Goal: Information Seeking & Learning: Learn about a topic

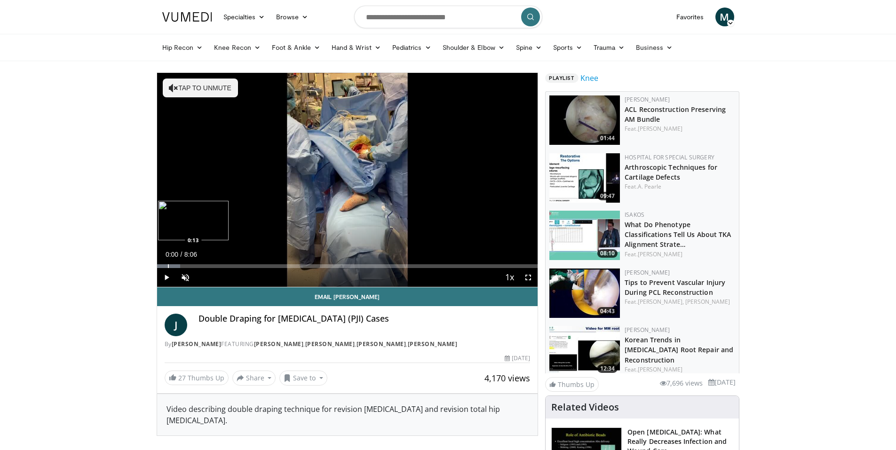
click at [168, 267] on div "Progress Bar" at bounding box center [168, 266] width 1 height 4
click at [164, 280] on span "Video Player" at bounding box center [166, 277] width 19 height 19
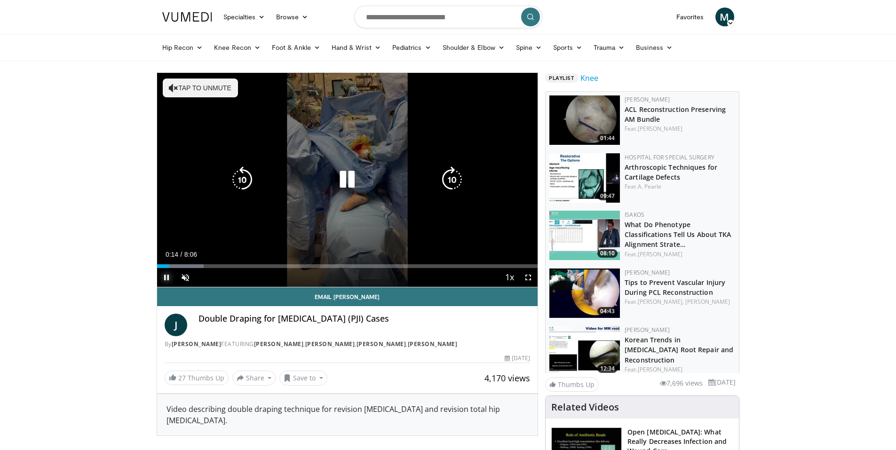
click at [164, 279] on span "Video Player" at bounding box center [166, 277] width 19 height 19
click at [165, 278] on span "Video Player" at bounding box center [166, 277] width 19 height 19
click at [186, 83] on button "Tap to unmute" at bounding box center [200, 88] width 75 height 19
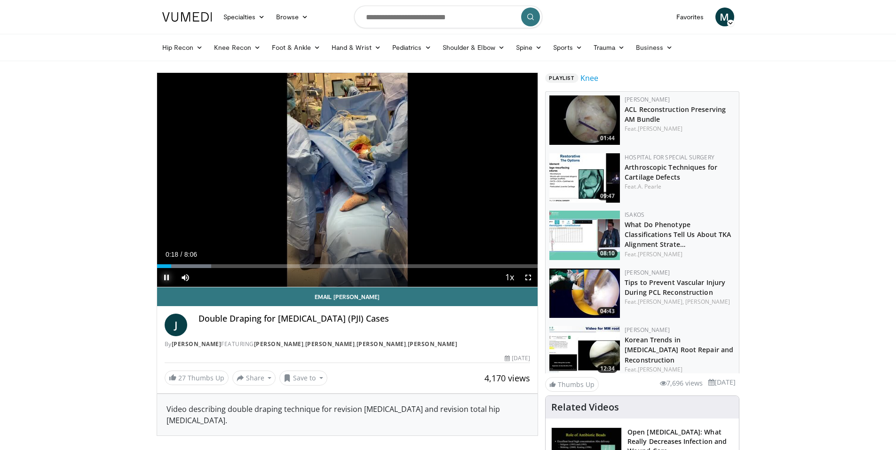
click at [165, 279] on span "Video Player" at bounding box center [166, 277] width 19 height 19
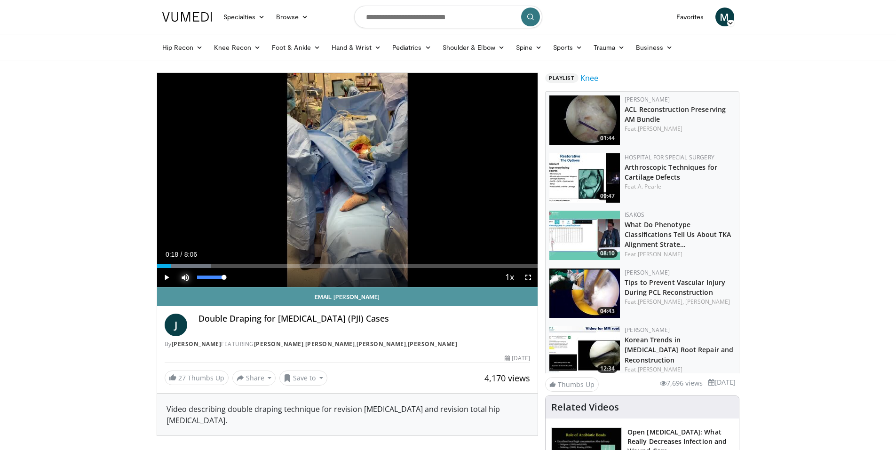
drag, startPoint x: 183, startPoint y: 276, endPoint x: 224, endPoint y: 294, distance: 44.9
click at [183, 276] on span "Video Player" at bounding box center [185, 277] width 19 height 19
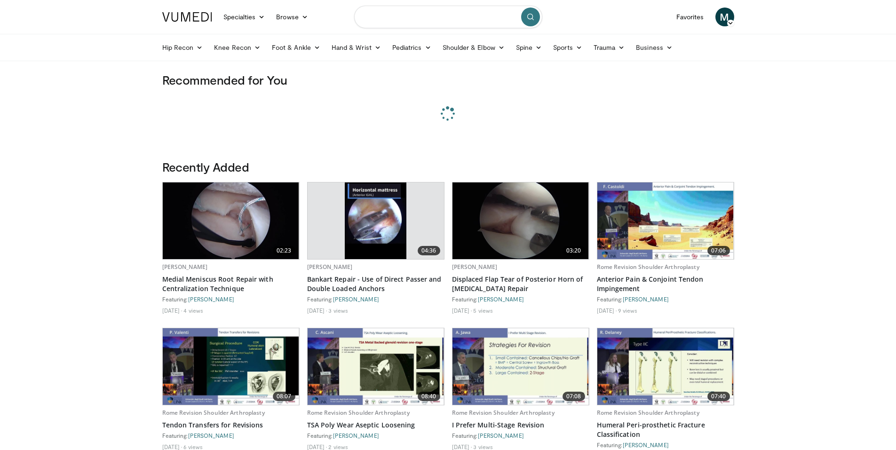
click at [393, 16] on input "Search topics, interventions" at bounding box center [448, 17] width 188 height 23
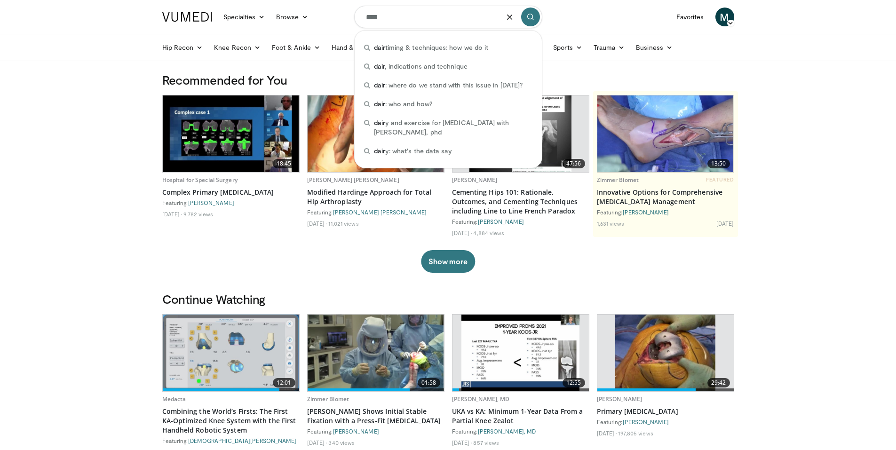
type input "****"
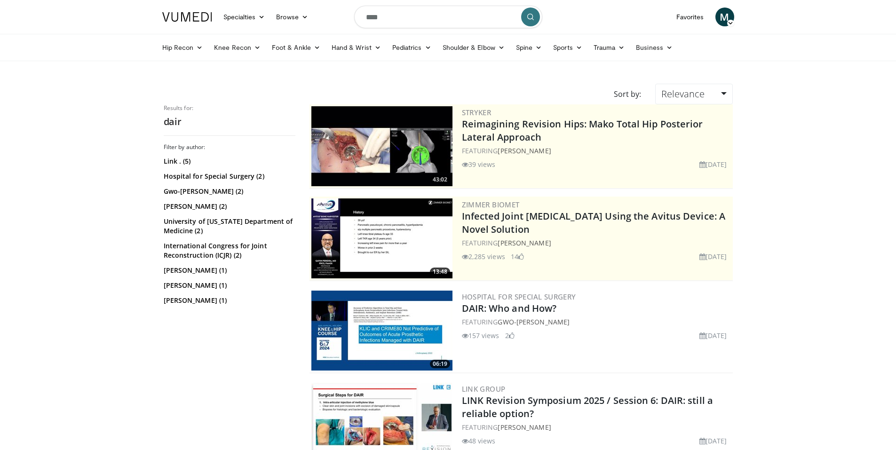
click at [386, 330] on img at bounding box center [381, 331] width 141 height 80
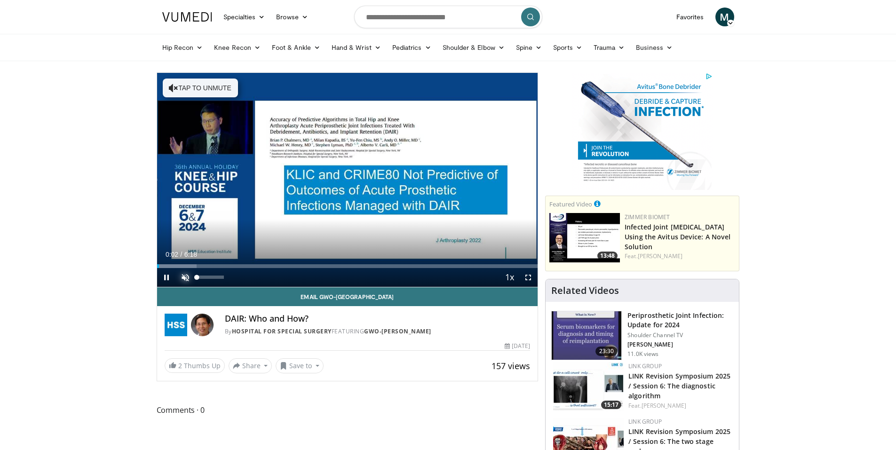
click at [181, 279] on span "Video Player" at bounding box center [185, 277] width 19 height 19
click at [527, 277] on span "Video Player" at bounding box center [528, 277] width 19 height 19
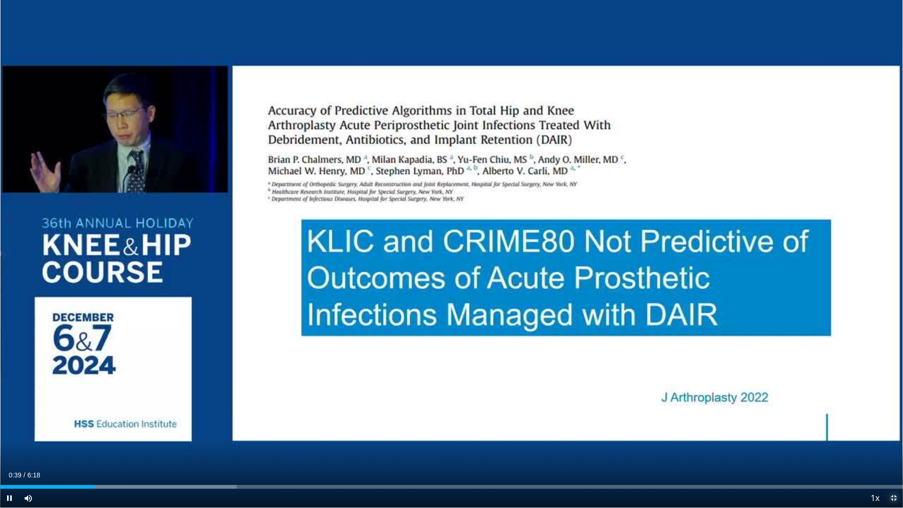
click at [895, 449] on span "Video Player" at bounding box center [893, 497] width 19 height 19
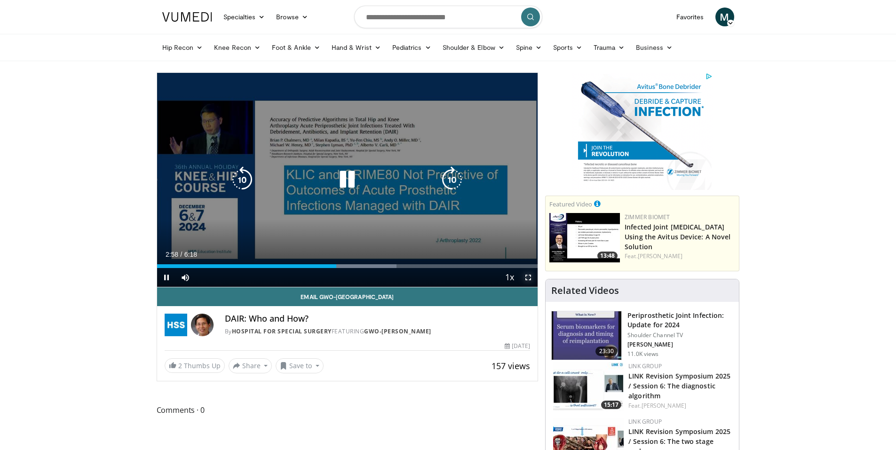
drag, startPoint x: 531, startPoint y: 277, endPoint x: 524, endPoint y: 335, distance: 57.8
click at [531, 277] on span "Video Player" at bounding box center [528, 277] width 19 height 19
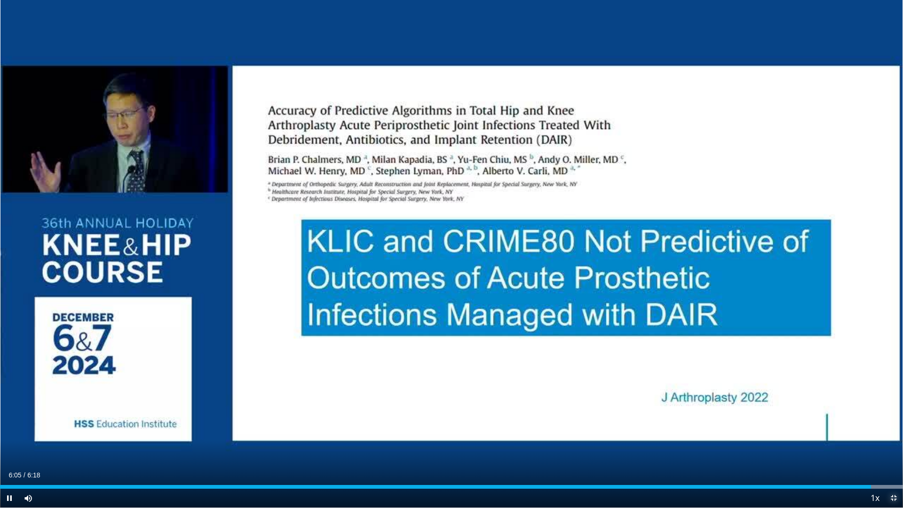
drag, startPoint x: 895, startPoint y: 498, endPoint x: 895, endPoint y: 441, distance: 56.9
click at [895, 449] on span "Video Player" at bounding box center [893, 497] width 19 height 19
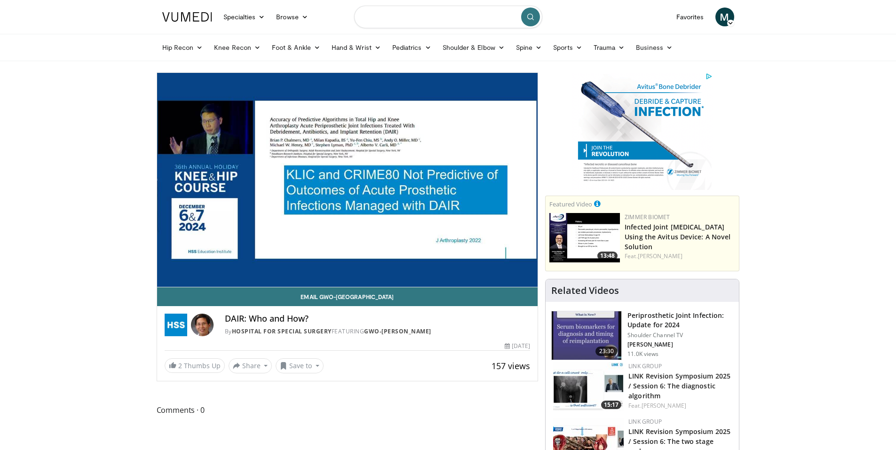
click at [396, 19] on input "Search topics, interventions" at bounding box center [448, 17] width 188 height 23
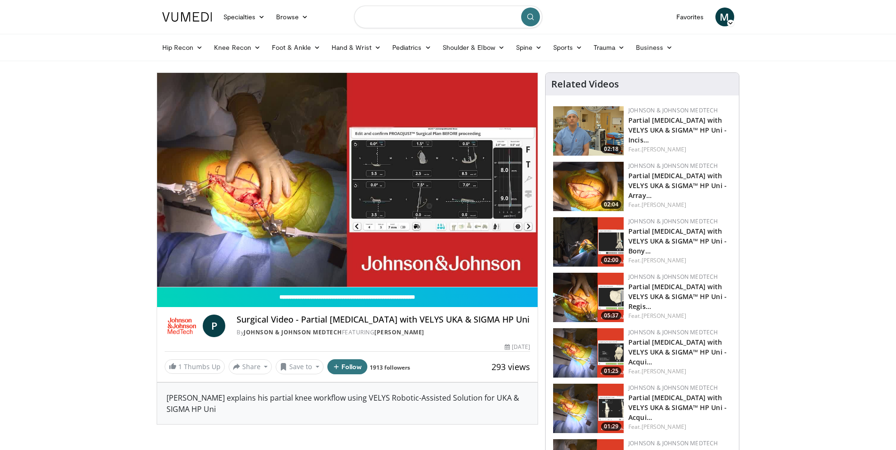
click at [391, 16] on input "Search topics, interventions" at bounding box center [448, 17] width 188 height 23
type input "**********"
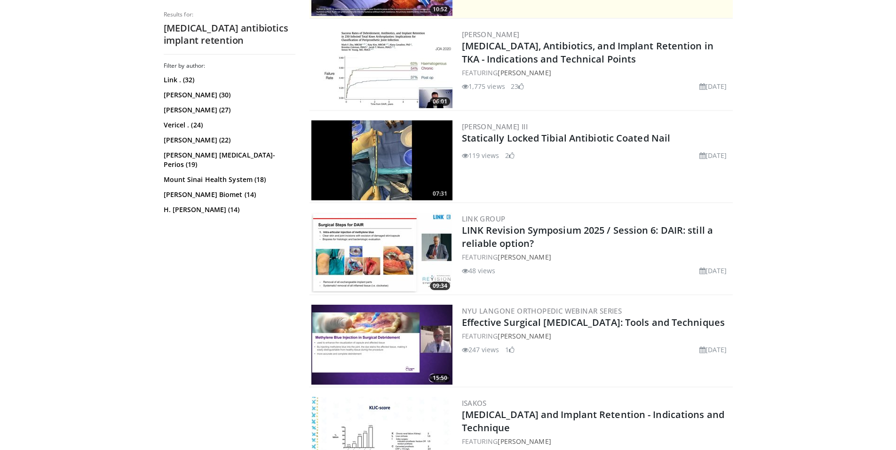
scroll to position [282, 0]
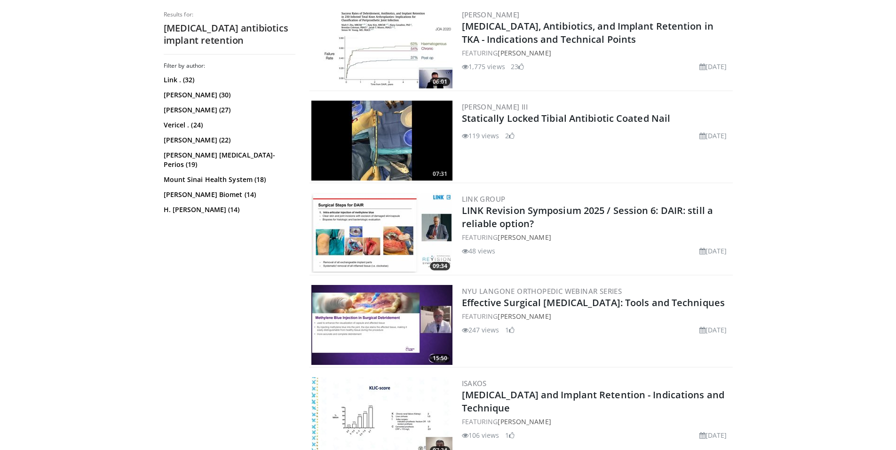
click at [424, 323] on img at bounding box center [381, 325] width 141 height 80
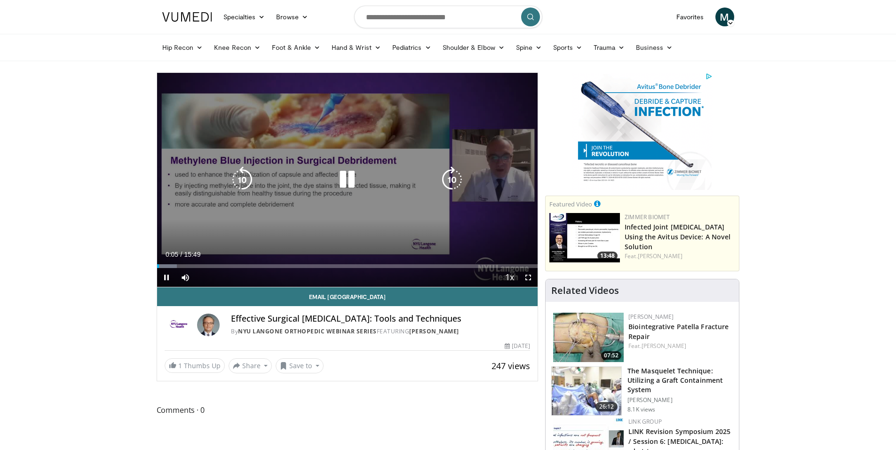
click at [453, 182] on icon "Video Player" at bounding box center [452, 179] width 26 height 26
click at [242, 177] on icon "Video Player" at bounding box center [242, 179] width 26 height 26
click at [459, 178] on icon "Video Player" at bounding box center [452, 179] width 26 height 26
click at [457, 178] on icon "Video Player" at bounding box center [452, 179] width 26 height 26
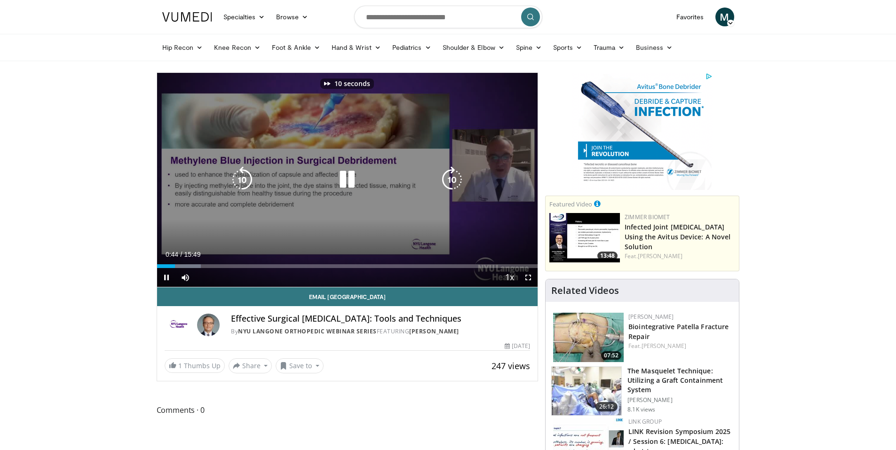
click at [457, 178] on icon "Video Player" at bounding box center [452, 179] width 26 height 26
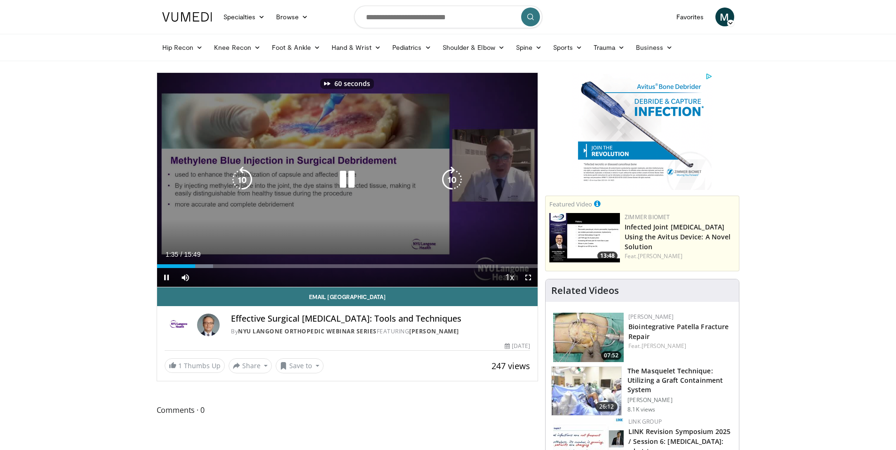
click at [457, 178] on icon "Video Player" at bounding box center [452, 179] width 26 height 26
drag, startPoint x: 527, startPoint y: 277, endPoint x: 527, endPoint y: 334, distance: 56.9
click at [527, 277] on span "Video Player" at bounding box center [528, 277] width 19 height 19
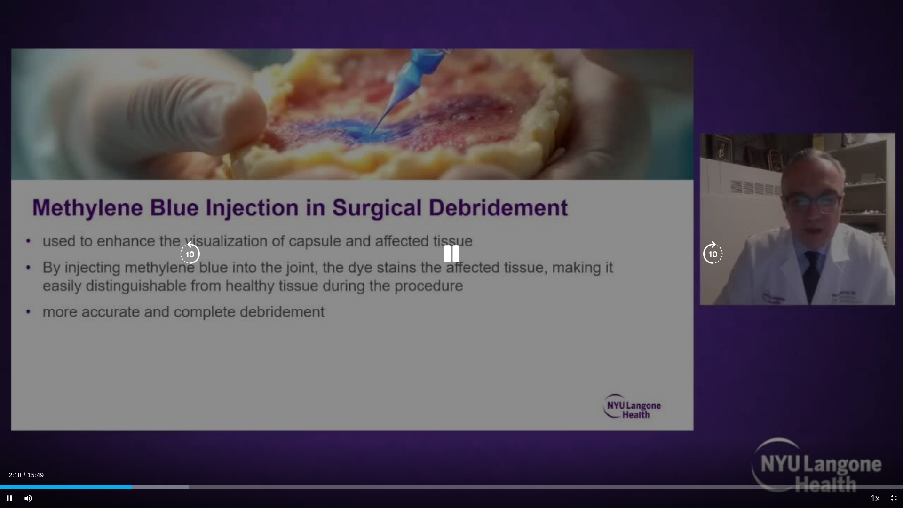
click at [710, 260] on icon "Video Player" at bounding box center [713, 254] width 26 height 26
click at [716, 243] on icon "Video Player" at bounding box center [713, 254] width 26 height 26
click at [716, 246] on icon "Video Player" at bounding box center [713, 254] width 26 height 26
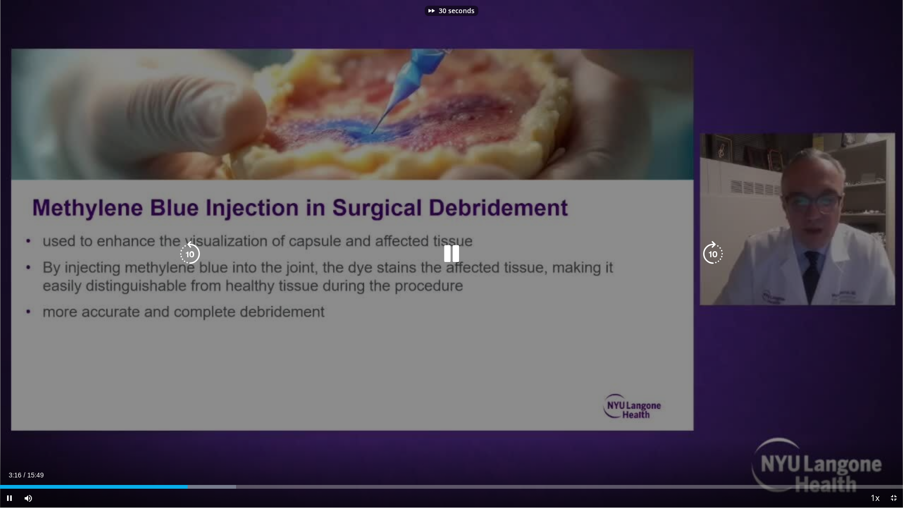
click at [716, 246] on icon "Video Player" at bounding box center [713, 254] width 26 height 26
click at [710, 252] on icon "Video Player" at bounding box center [713, 254] width 26 height 26
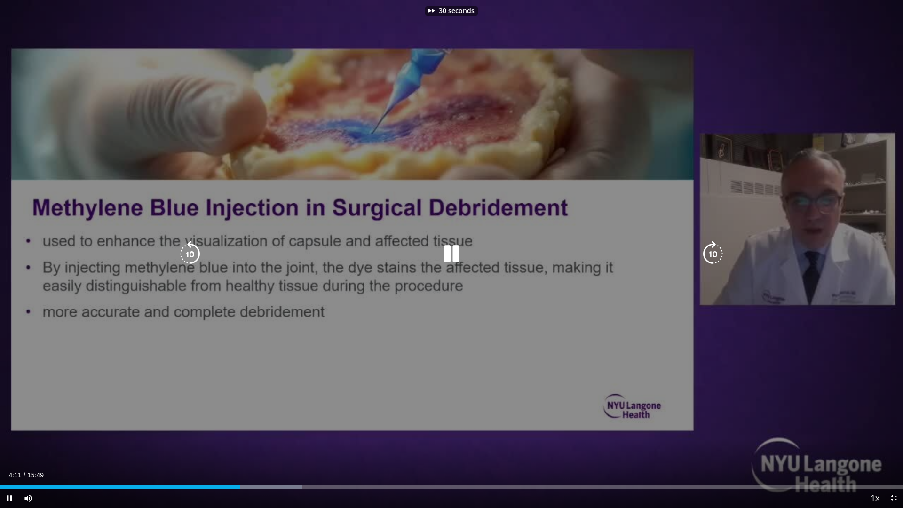
click at [710, 252] on icon "Video Player" at bounding box center [713, 254] width 26 height 26
click at [711, 249] on icon "Video Player" at bounding box center [713, 254] width 26 height 26
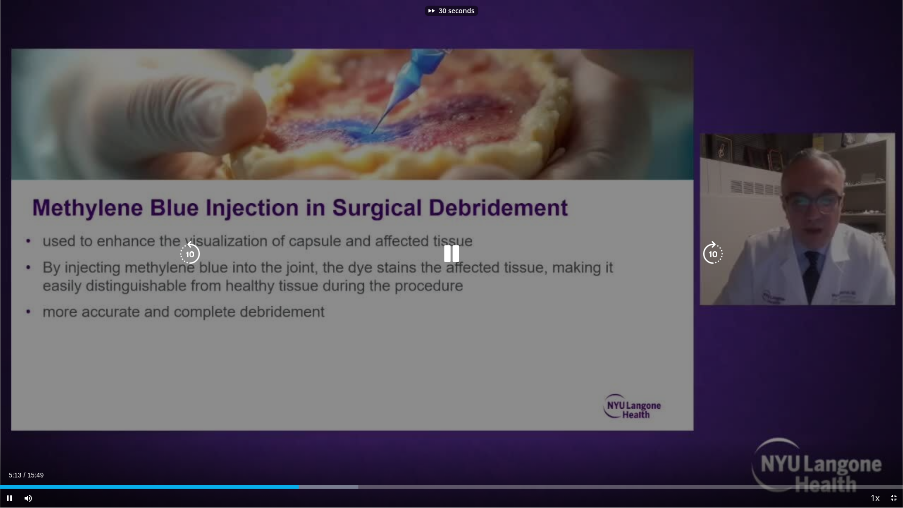
click at [711, 249] on icon "Video Player" at bounding box center [713, 254] width 26 height 26
click at [712, 255] on icon "Video Player" at bounding box center [713, 254] width 26 height 26
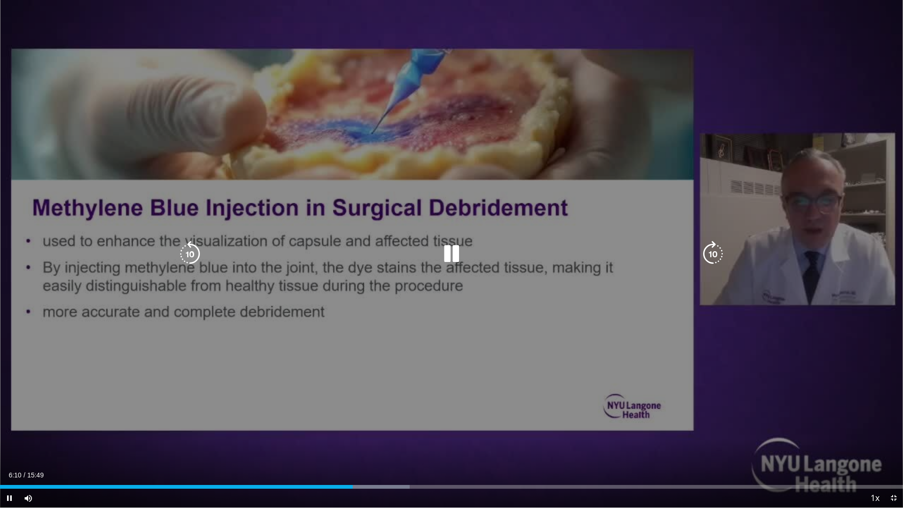
click at [709, 255] on icon "Video Player" at bounding box center [713, 254] width 26 height 26
click at [194, 252] on icon "Video Player" at bounding box center [190, 254] width 26 height 26
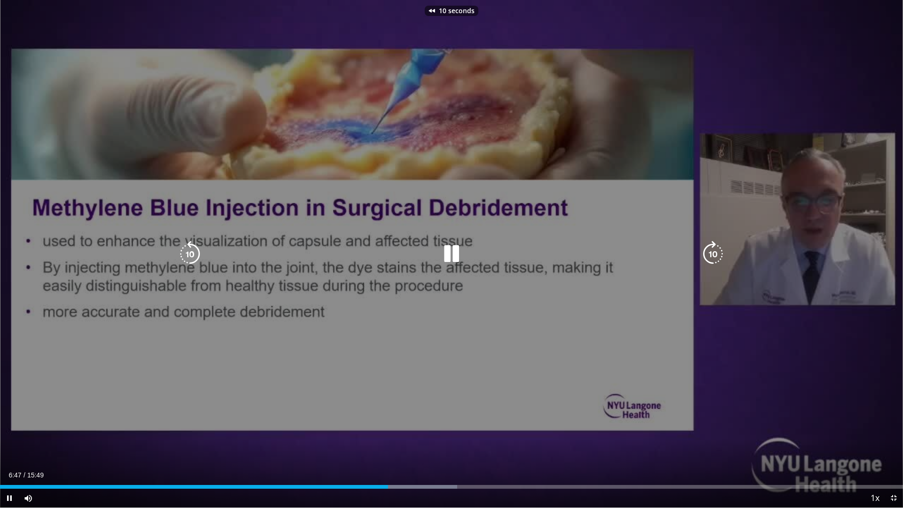
click at [192, 252] on icon "Video Player" at bounding box center [190, 254] width 26 height 26
click at [189, 258] on icon "Video Player" at bounding box center [190, 254] width 26 height 26
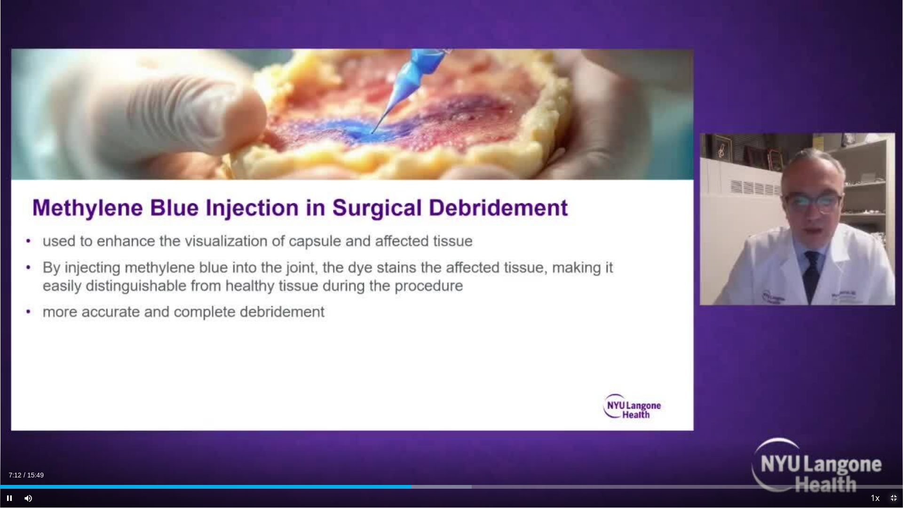
drag, startPoint x: 895, startPoint y: 499, endPoint x: 895, endPoint y: 442, distance: 56.9
click at [895, 449] on span "Video Player" at bounding box center [893, 497] width 19 height 19
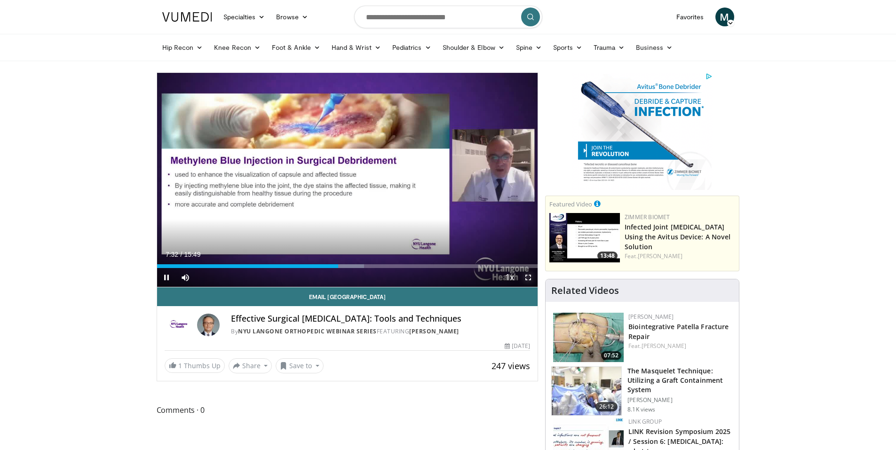
click at [526, 279] on span "Video Player" at bounding box center [528, 277] width 19 height 19
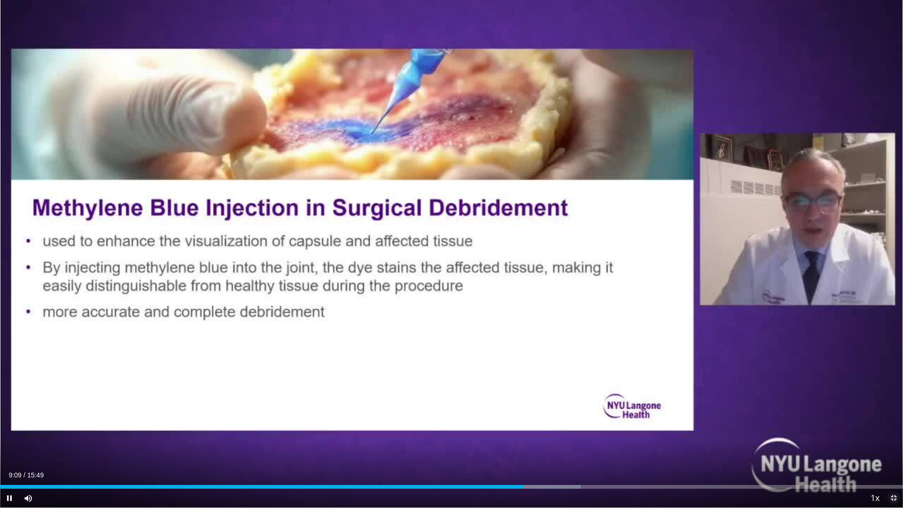
click at [895, 449] on span "Video Player" at bounding box center [893, 497] width 19 height 19
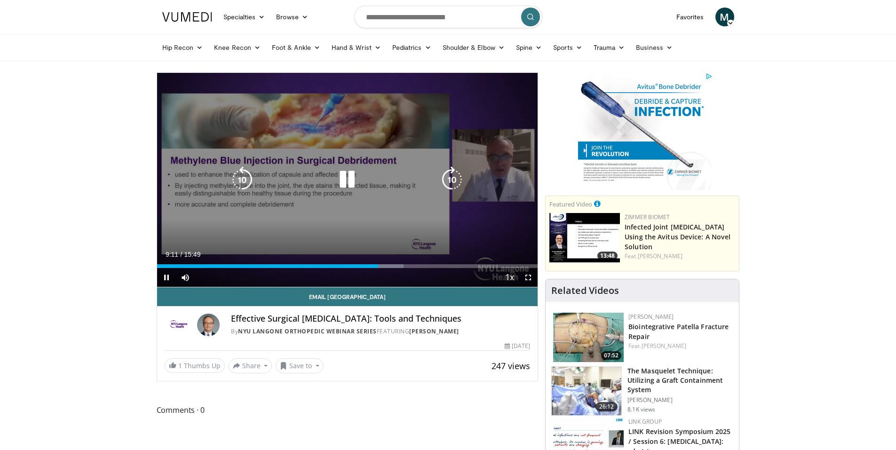
click at [457, 173] on icon "Video Player" at bounding box center [452, 179] width 26 height 26
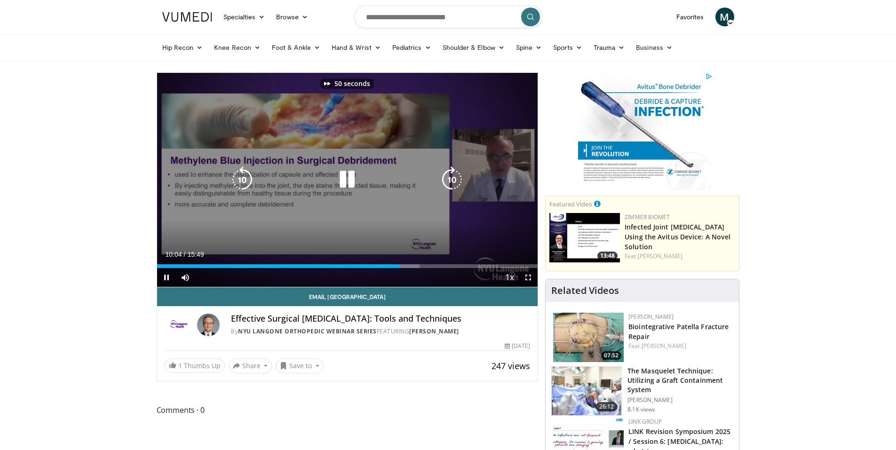
click at [457, 173] on icon "Video Player" at bounding box center [452, 179] width 26 height 26
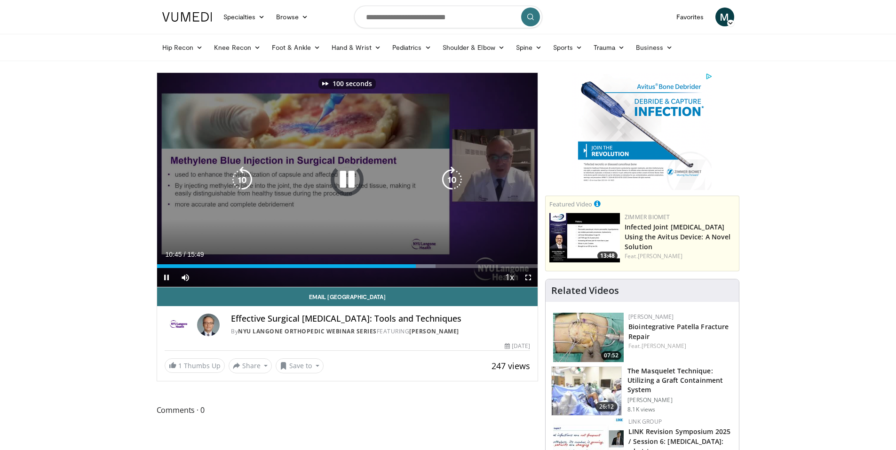
click at [457, 173] on icon "Video Player" at bounding box center [452, 179] width 26 height 26
